Goal: Transaction & Acquisition: Register for event/course

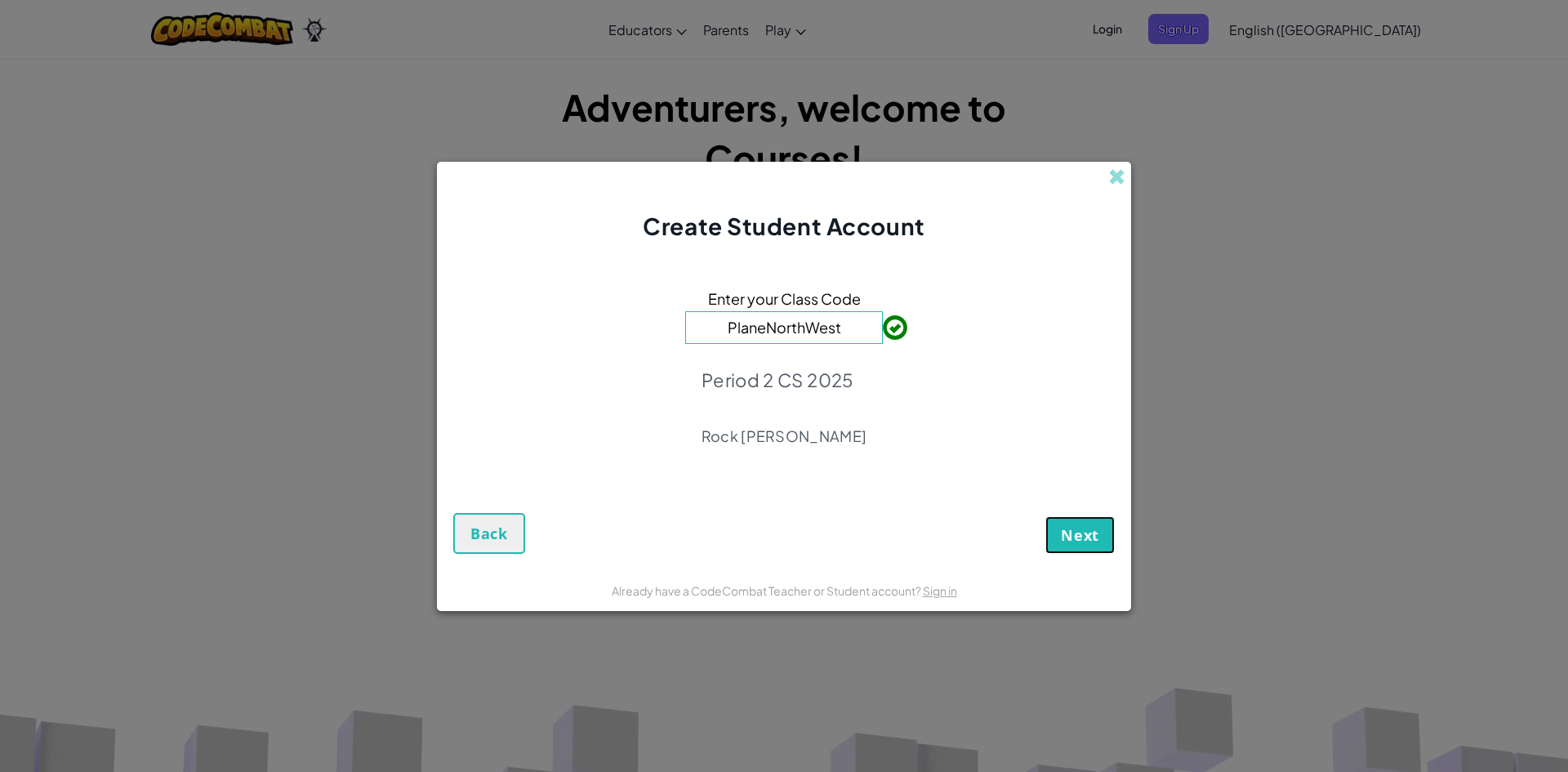
click at [1072, 536] on span "Next" at bounding box center [1080, 535] width 39 height 19
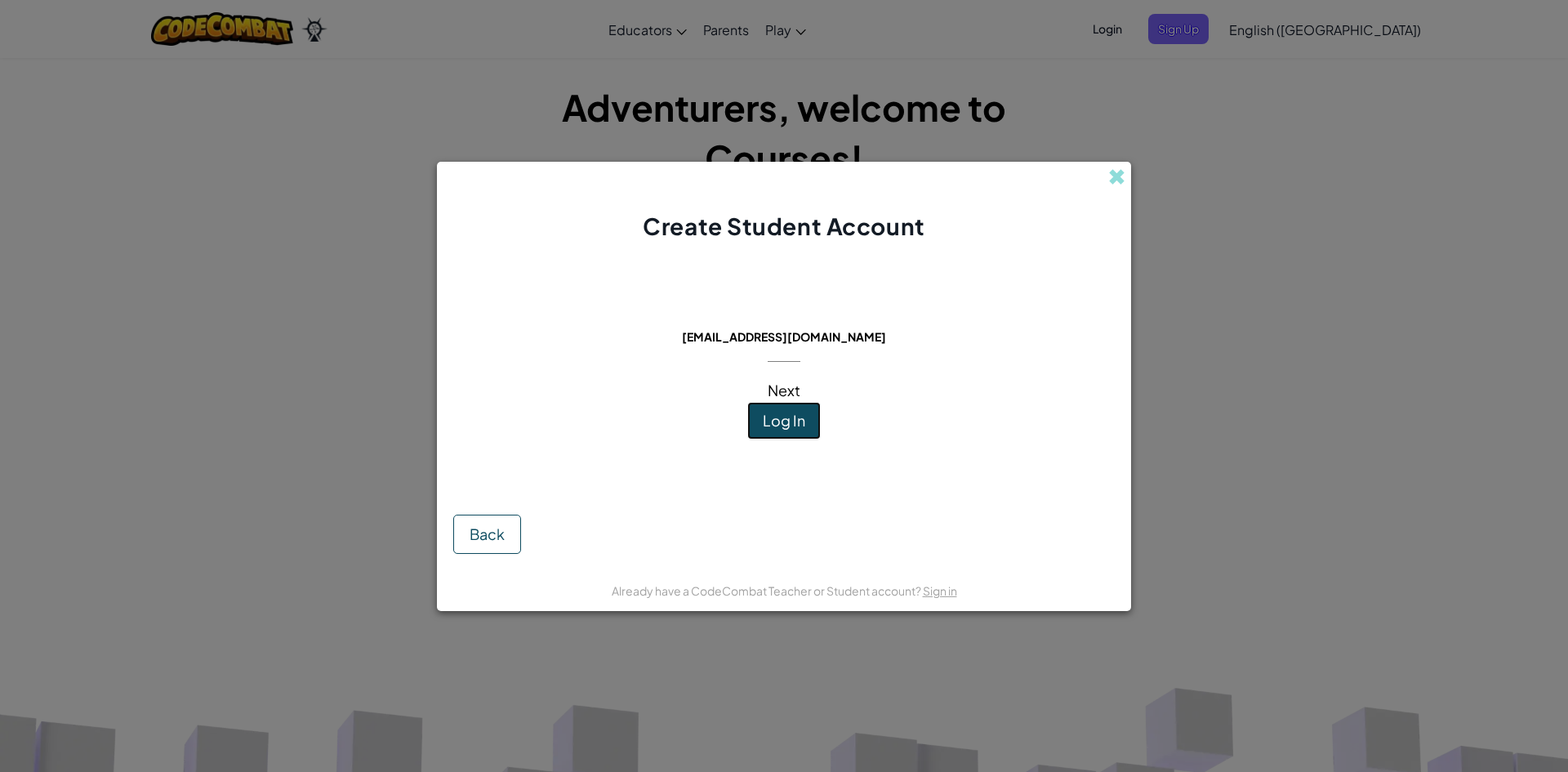
click at [784, 404] on button "Log In" at bounding box center [784, 420] width 74 height 38
